Goal: Information Seeking & Learning: Learn about a topic

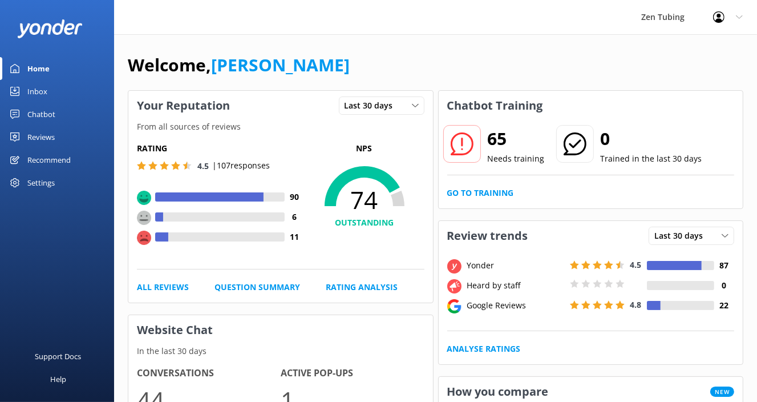
click at [39, 189] on div "Settings" at bounding box center [40, 182] width 27 height 23
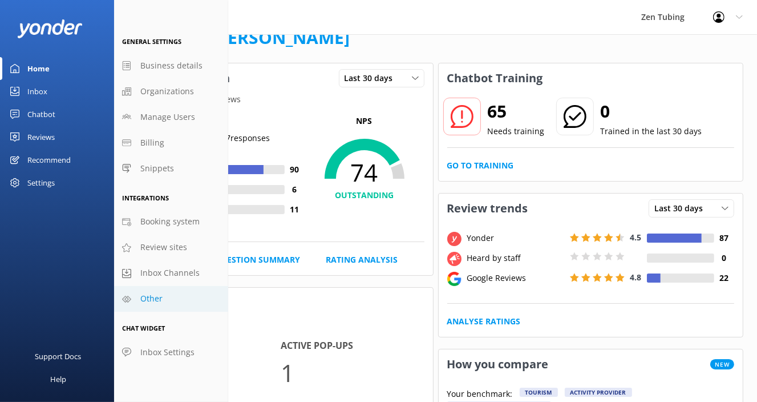
scroll to position [27, 0]
click at [51, 127] on div "Reviews" at bounding box center [40, 136] width 27 height 23
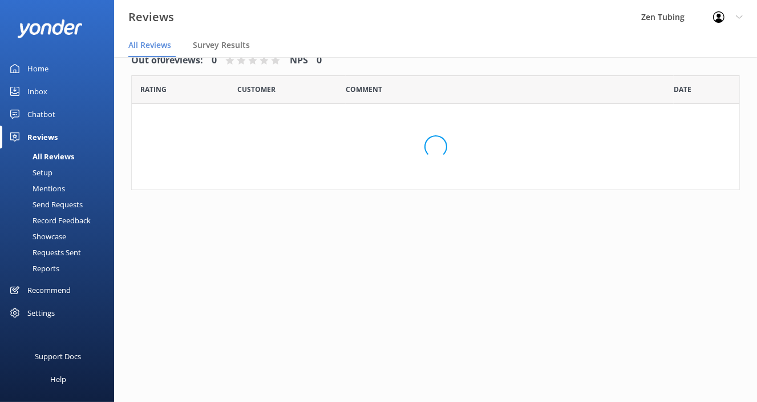
scroll to position [23, 0]
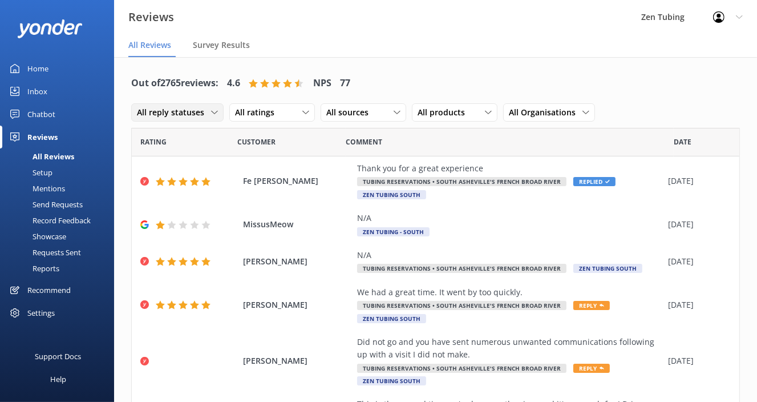
click at [204, 117] on span "All reply statuses" at bounding box center [174, 112] width 74 height 13
click at [179, 133] on div "All reply statuses" at bounding box center [165, 135] width 56 height 11
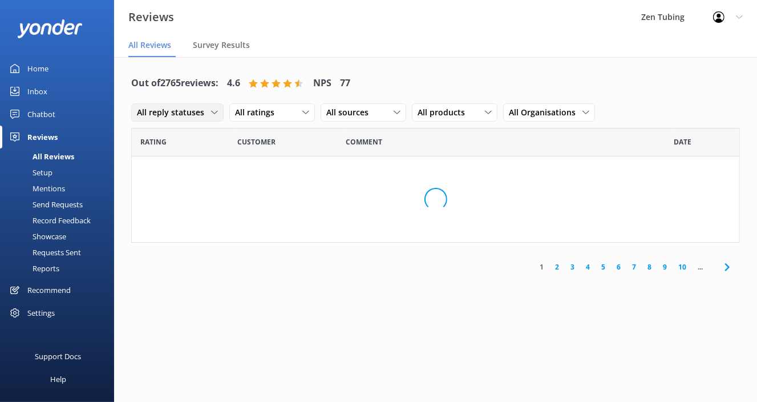
click at [198, 117] on span "All reply statuses" at bounding box center [174, 112] width 74 height 13
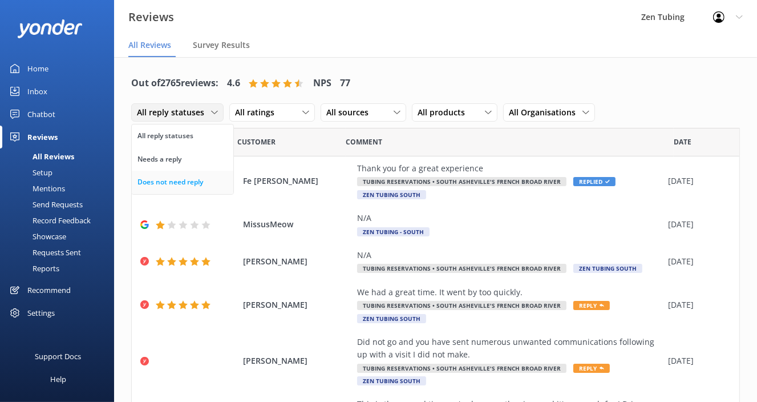
click at [182, 177] on div "Does not need reply" at bounding box center [170, 181] width 66 height 11
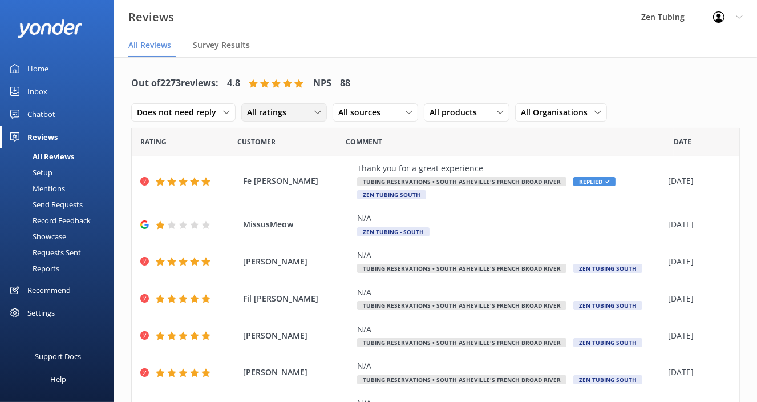
click at [289, 116] on span "All ratings" at bounding box center [270, 112] width 46 height 13
click at [289, 157] on div "Promoters" at bounding box center [283, 158] width 51 height 11
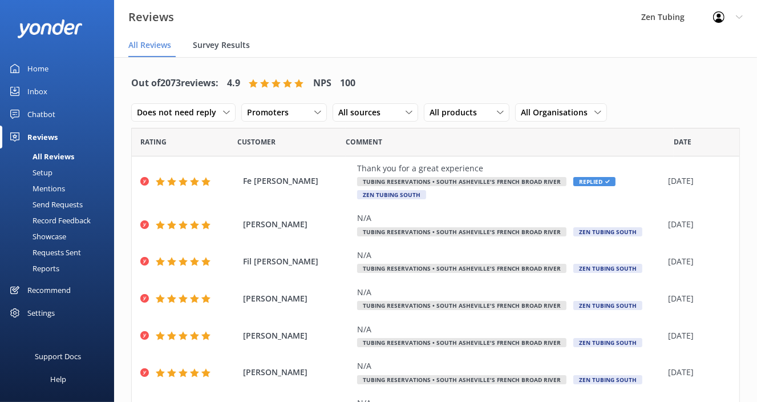
click at [213, 42] on span "Survey Results" at bounding box center [221, 44] width 57 height 11
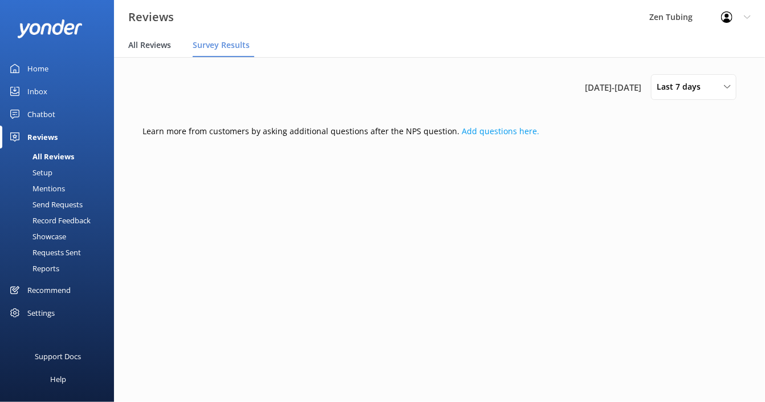
click at [139, 43] on span "All Reviews" at bounding box center [149, 44] width 43 height 11
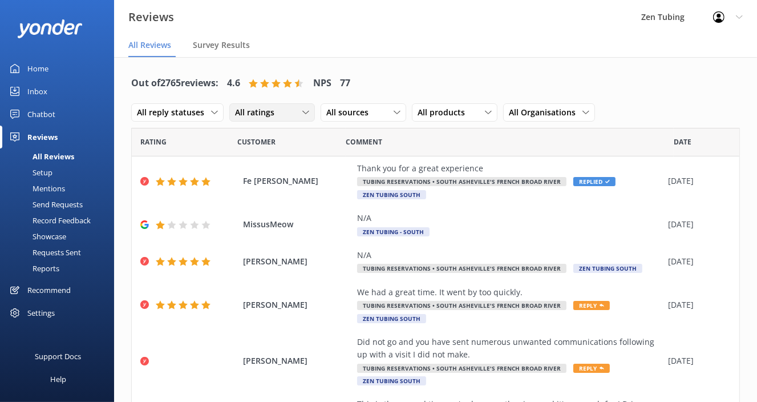
click at [270, 116] on span "All ratings" at bounding box center [258, 112] width 46 height 13
click at [265, 163] on div "Promoters" at bounding box center [271, 158] width 51 height 11
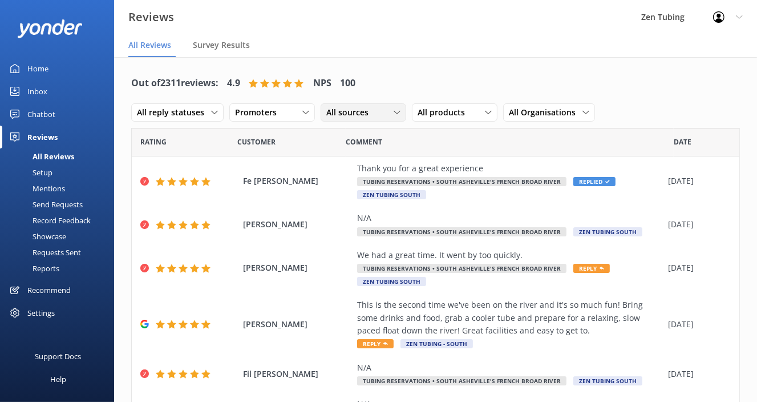
click at [388, 111] on div "All sources" at bounding box center [363, 112] width 80 height 13
click at [454, 105] on div "All products All products Tubing Reservations • South Asheville's French Broad …" at bounding box center [455, 112] width 86 height 18
click at [404, 71] on div "Out of 2311 reviews: 4.9 NPS 100 All reply statuses All reply statuses Needs a …" at bounding box center [435, 97] width 609 height 59
click at [213, 36] on div "Survey Results" at bounding box center [224, 45] width 62 height 23
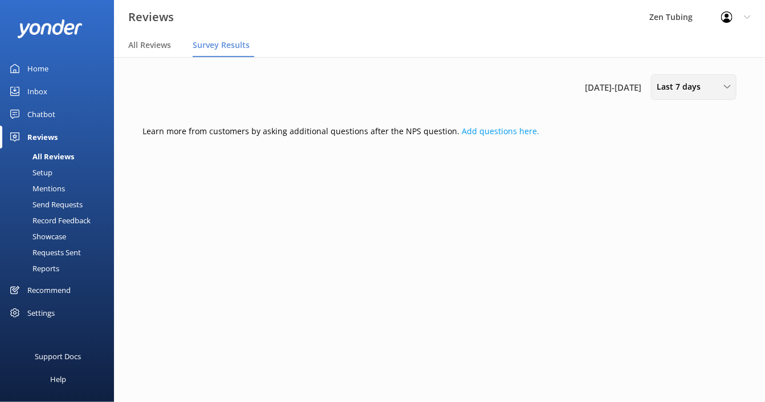
click at [682, 91] on span "Last 7 days" at bounding box center [682, 86] width 51 height 13
click at [680, 189] on div "Last 180 days" at bounding box center [680, 182] width 44 height 11
click at [684, 91] on span "Last 180 days" at bounding box center [687, 86] width 60 height 13
click at [63, 222] on div "Record Feedback" at bounding box center [49, 220] width 84 height 16
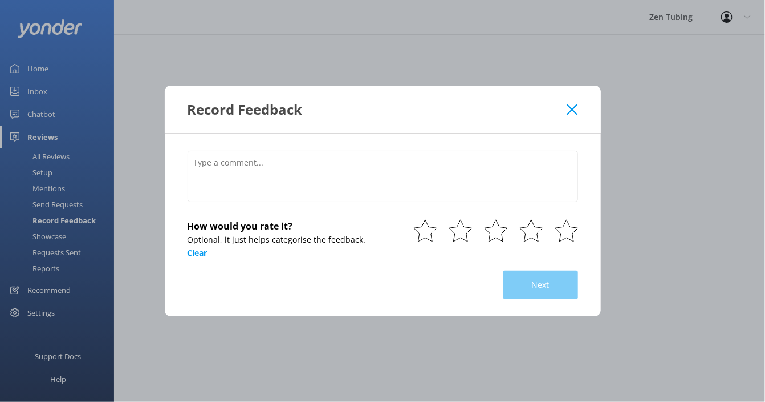
click at [575, 106] on icon at bounding box center [572, 109] width 11 height 11
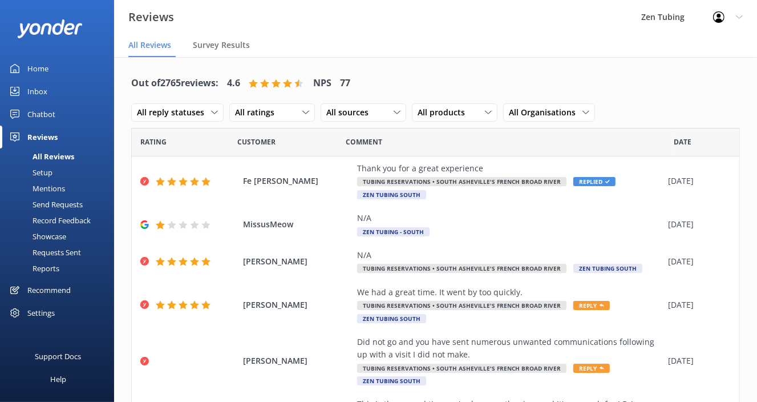
click at [44, 270] on div "Reports" at bounding box center [33, 268] width 52 height 16
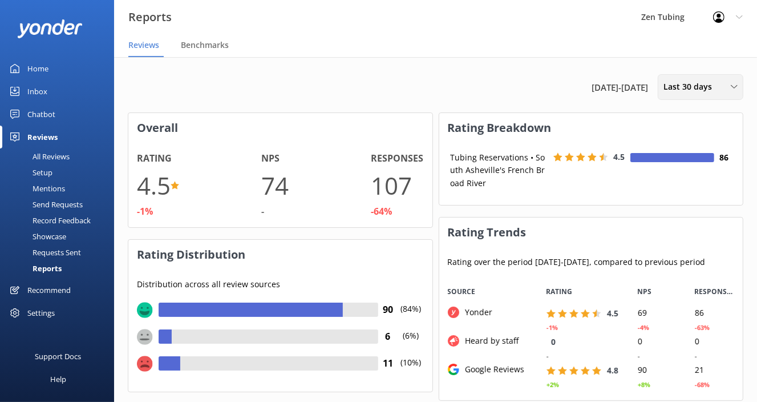
click at [700, 81] on span "Last 30 days" at bounding box center [690, 86] width 55 height 13
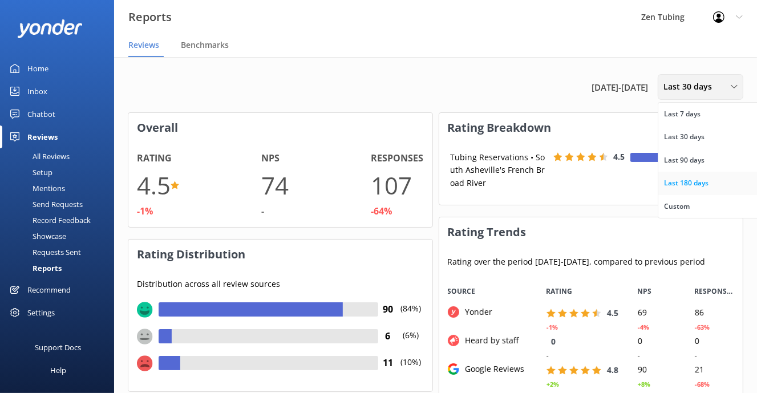
click at [680, 186] on div "Last 180 days" at bounding box center [686, 182] width 44 height 11
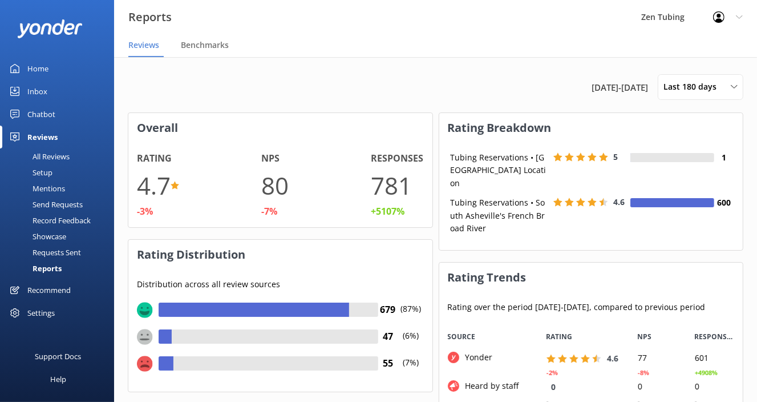
click at [733, 17] on div "Profile Settings Logout" at bounding box center [728, 17] width 58 height 34
click at [202, 48] on span "Benchmarks" at bounding box center [205, 44] width 48 height 11
